Goal: Task Accomplishment & Management: Use online tool/utility

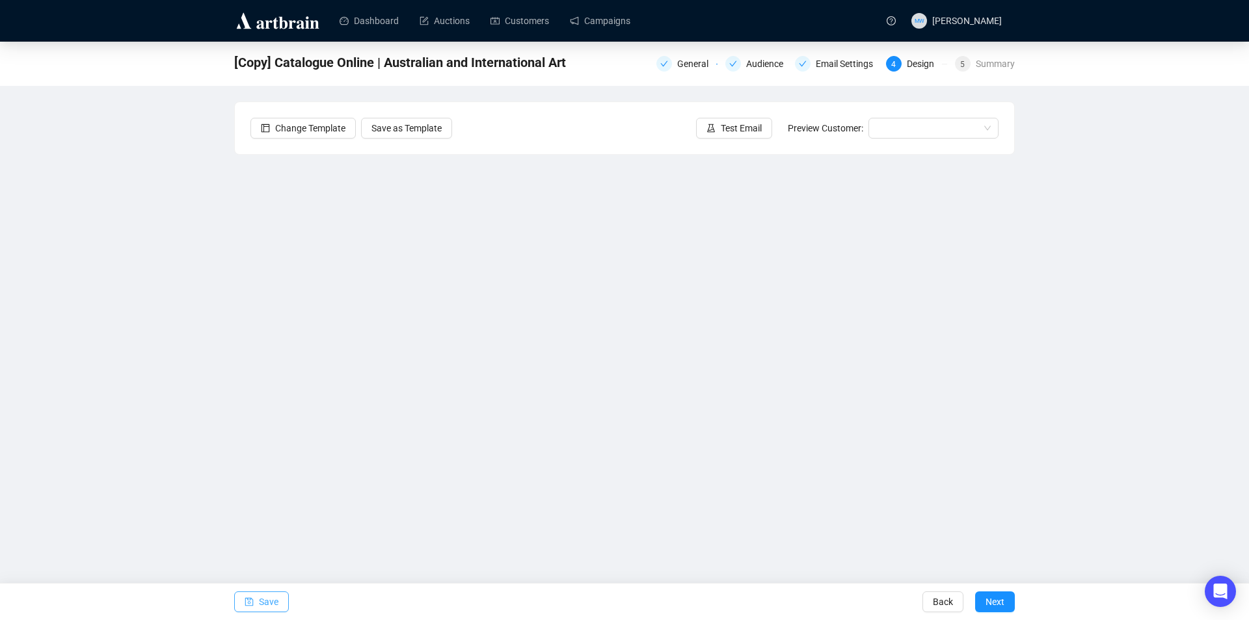
click at [271, 600] on span "Save" at bounding box center [269, 601] width 20 height 36
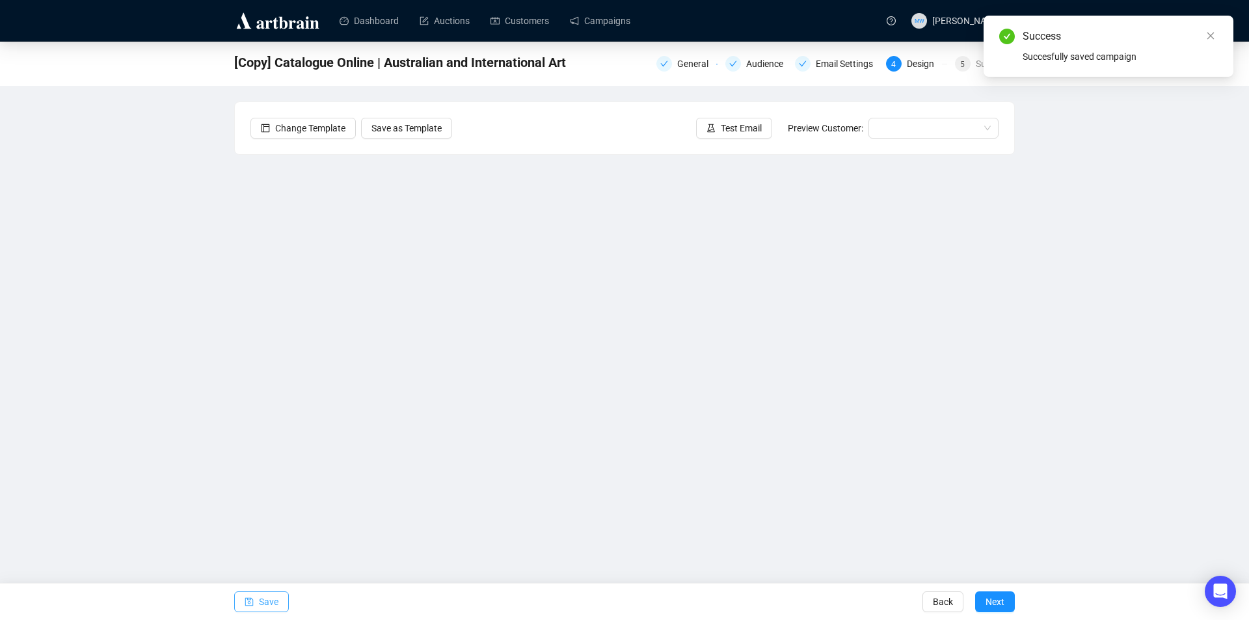
click at [250, 596] on span "button" at bounding box center [249, 601] width 9 height 36
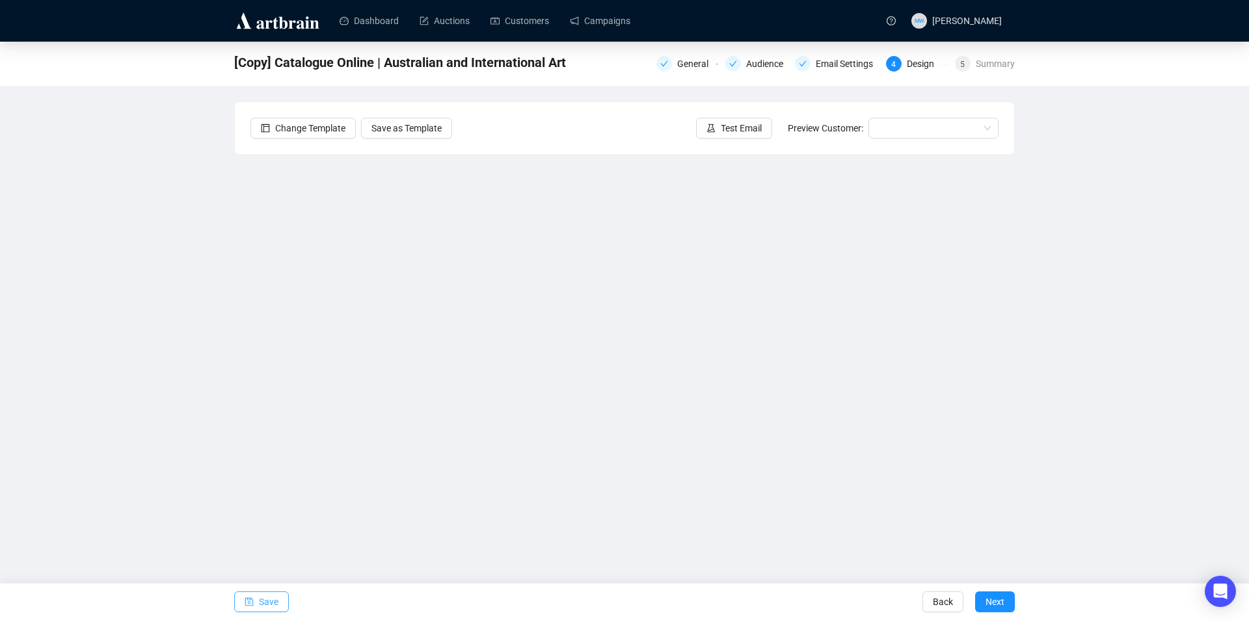
click at [270, 609] on span "Save" at bounding box center [269, 601] width 20 height 36
click at [264, 602] on span "Save" at bounding box center [269, 601] width 20 height 36
click at [263, 594] on span "Save" at bounding box center [269, 601] width 20 height 36
click at [263, 596] on span "Save" at bounding box center [269, 601] width 20 height 36
click at [268, 603] on span "Save" at bounding box center [269, 601] width 20 height 36
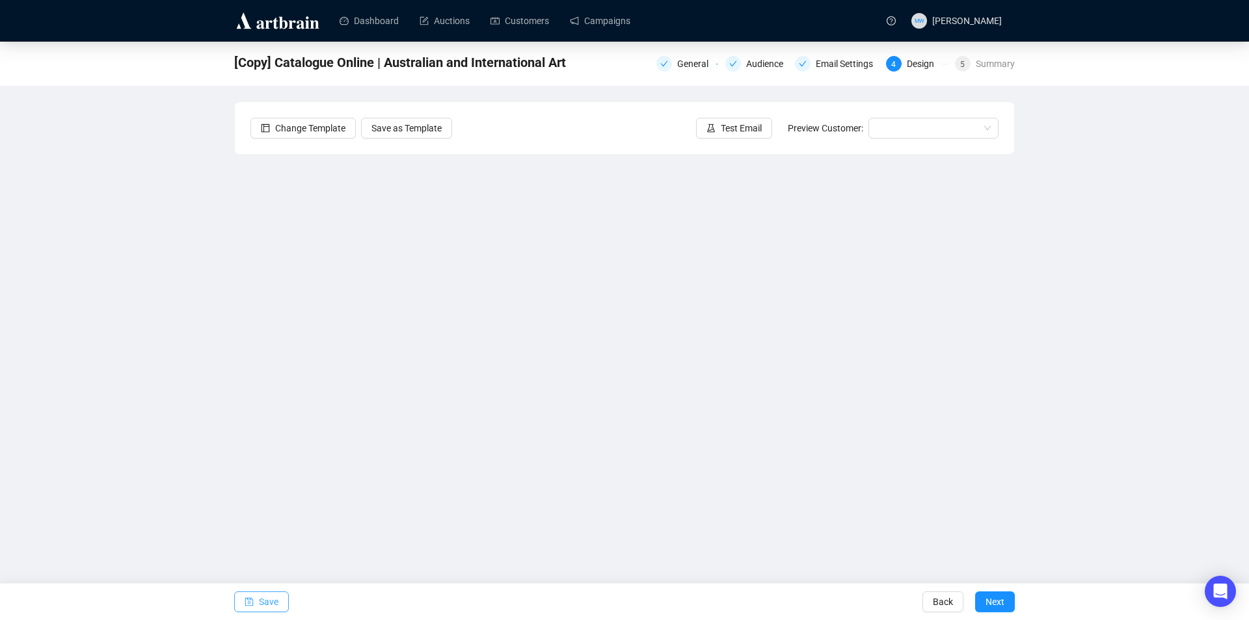
click at [257, 601] on button "Save" at bounding box center [261, 601] width 55 height 21
click at [272, 602] on span "Save" at bounding box center [269, 601] width 20 height 36
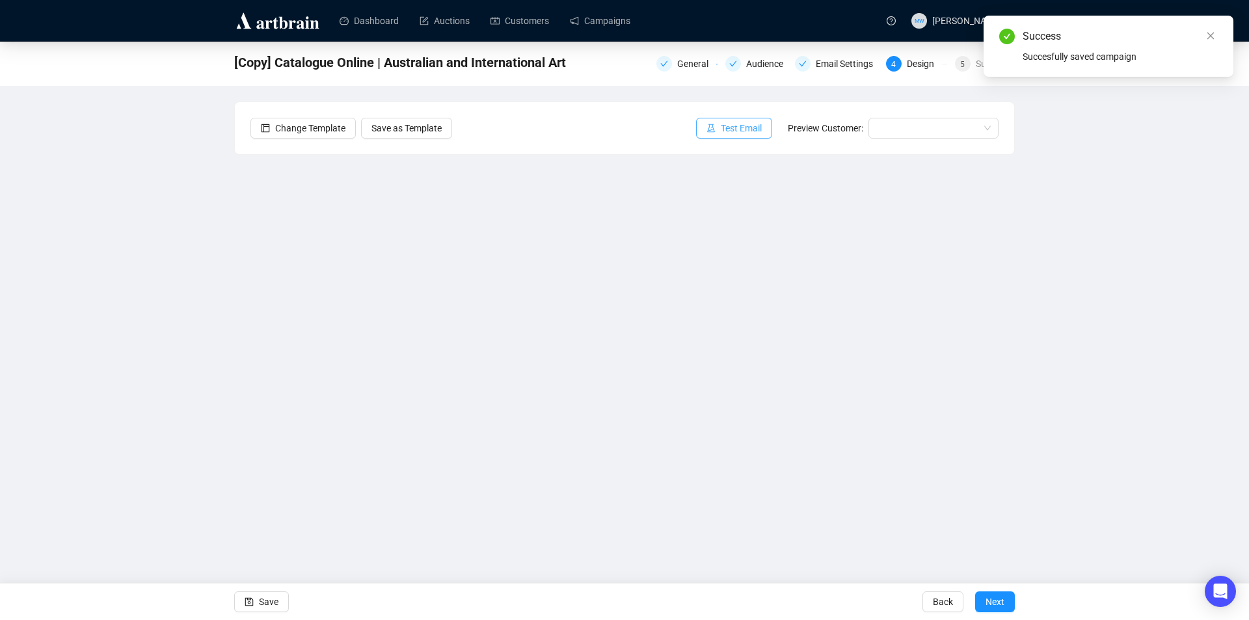
click at [732, 124] on span "Test Email" at bounding box center [741, 128] width 41 height 14
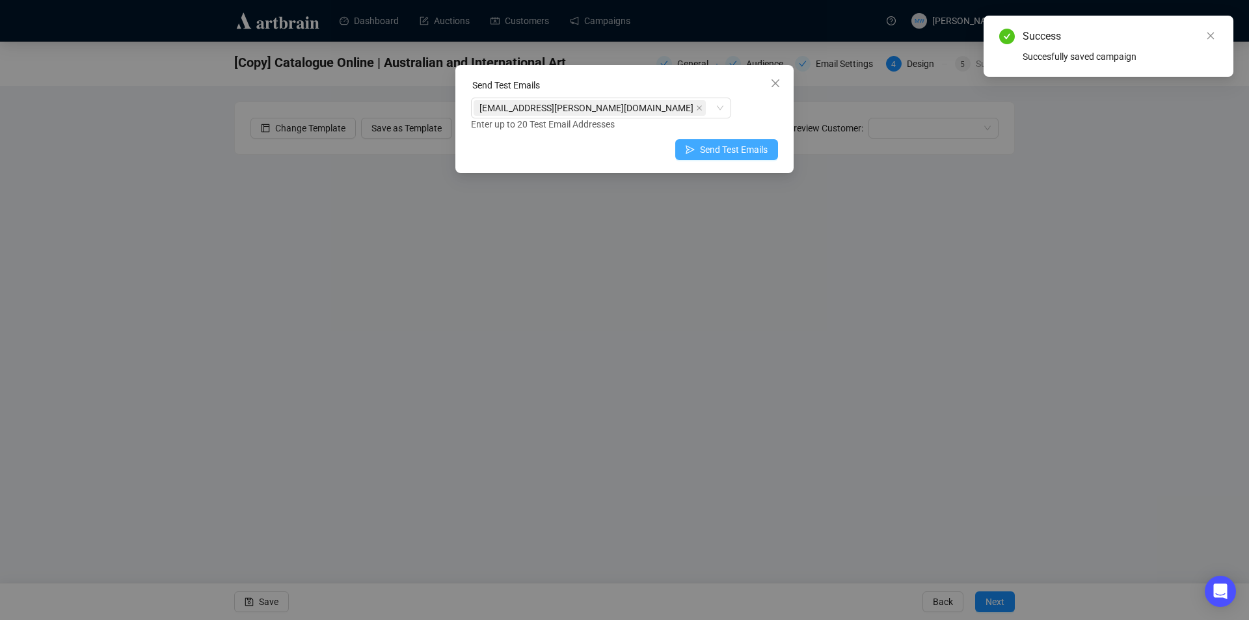
click at [725, 154] on span "Send Test Emails" at bounding box center [734, 149] width 68 height 14
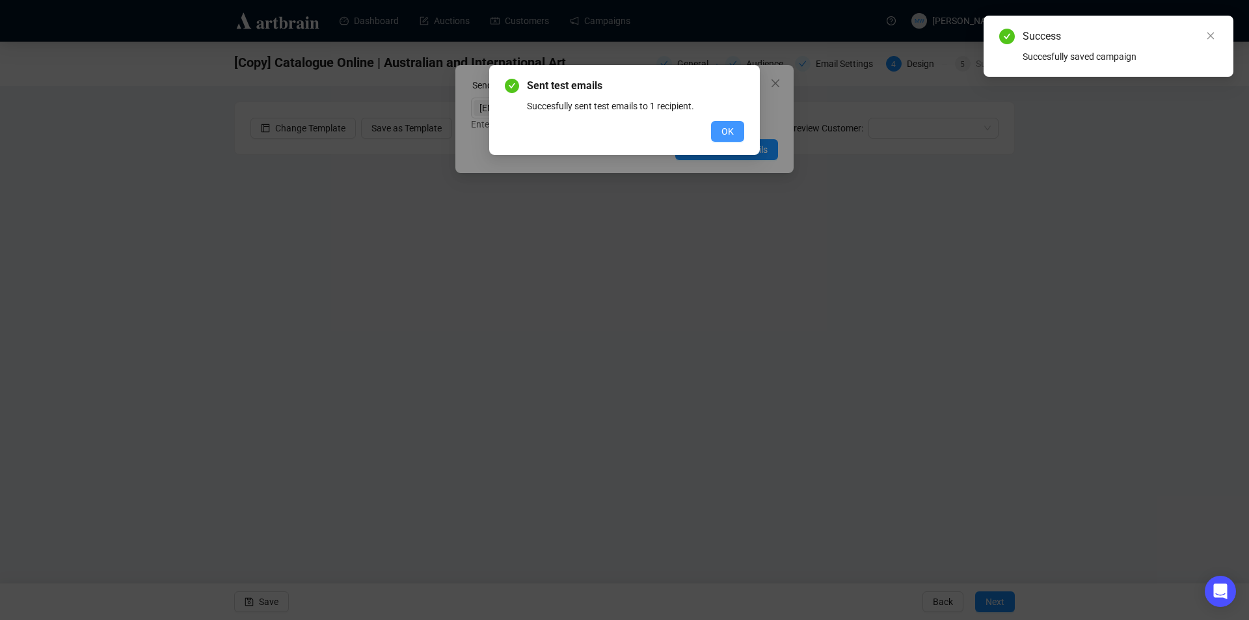
click at [732, 127] on span "OK" at bounding box center [727, 131] width 12 height 14
